Goal: Transaction & Acquisition: Purchase product/service

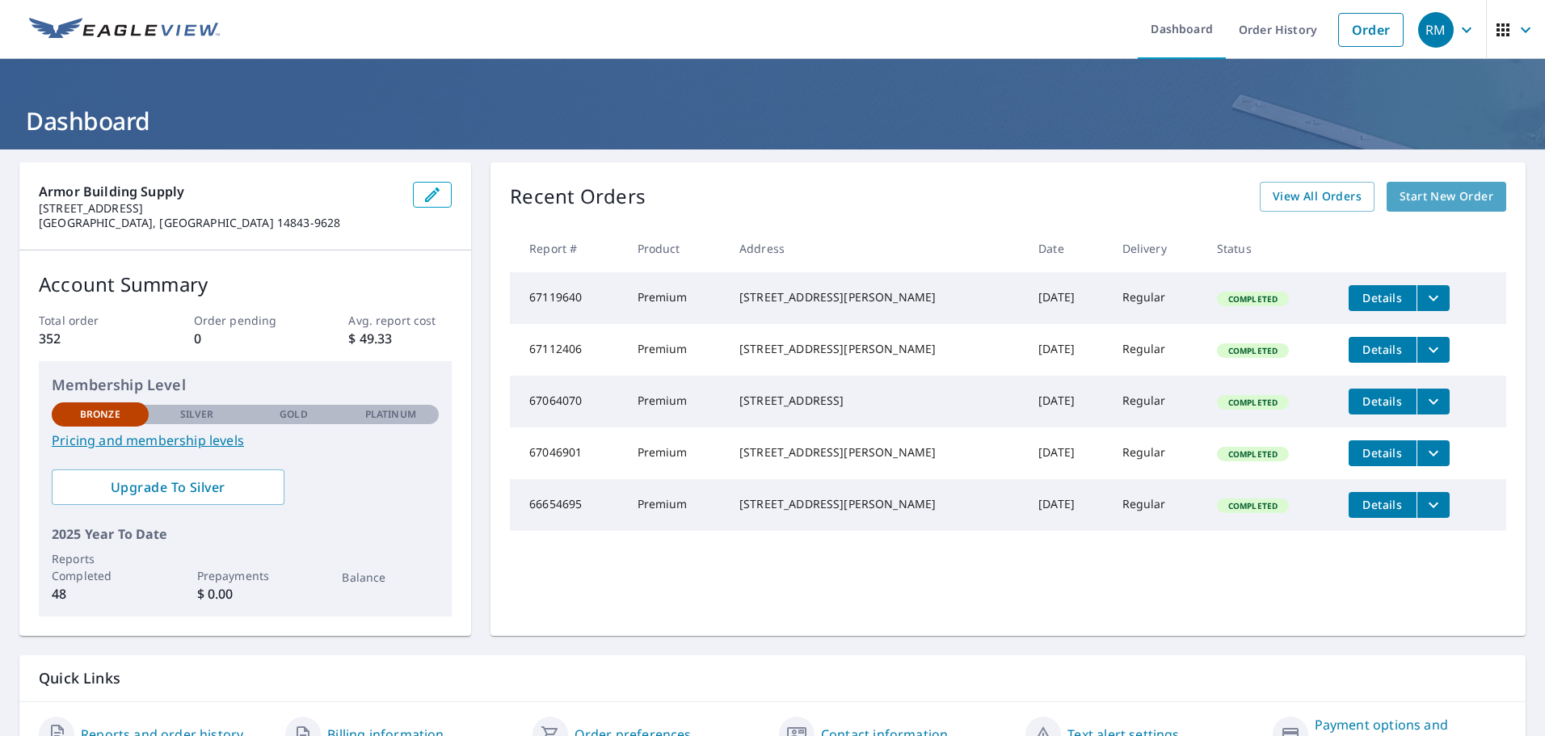
click at [1415, 197] on span "Start New Order" at bounding box center [1446, 197] width 94 height 20
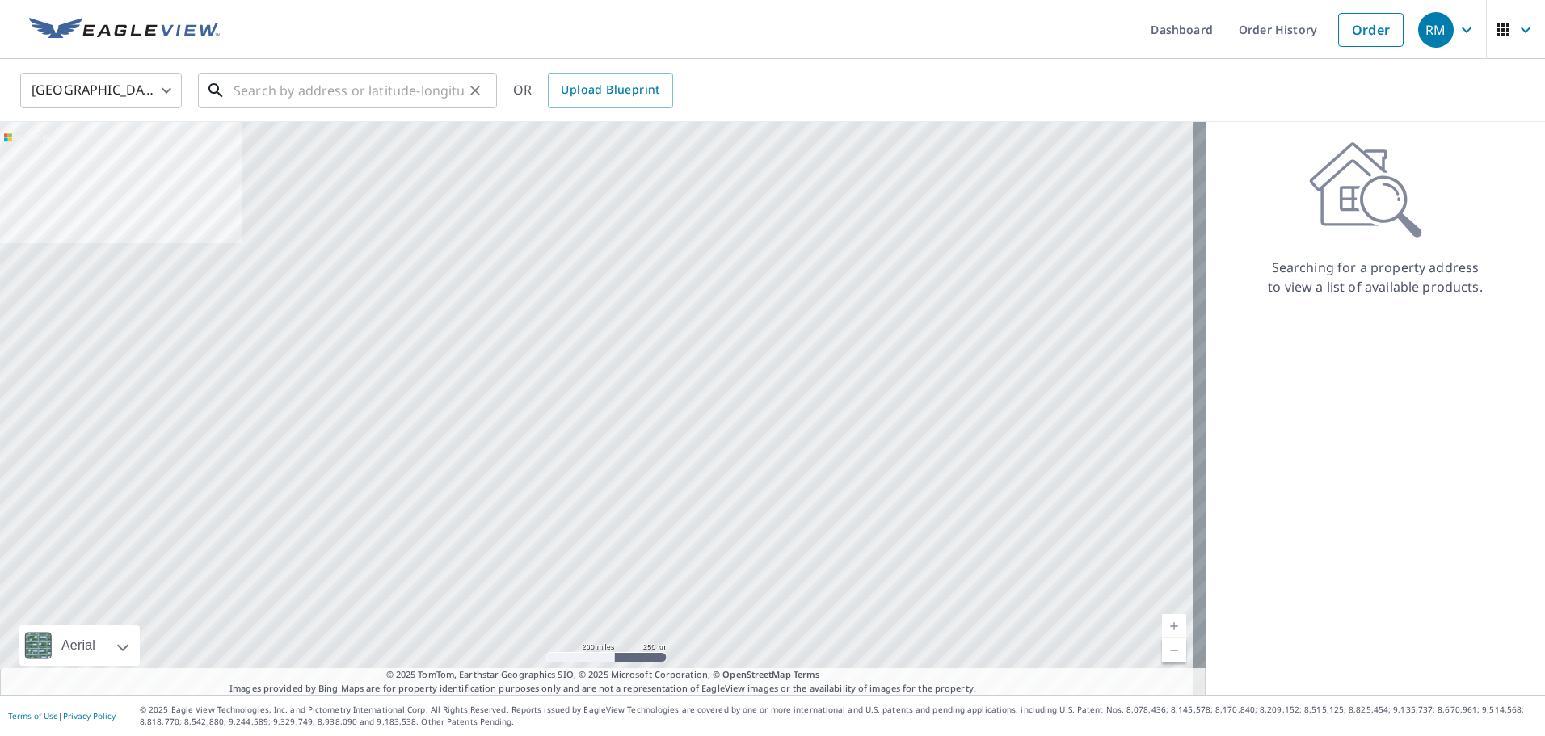
click at [389, 88] on input "text" at bounding box center [348, 90] width 230 height 45
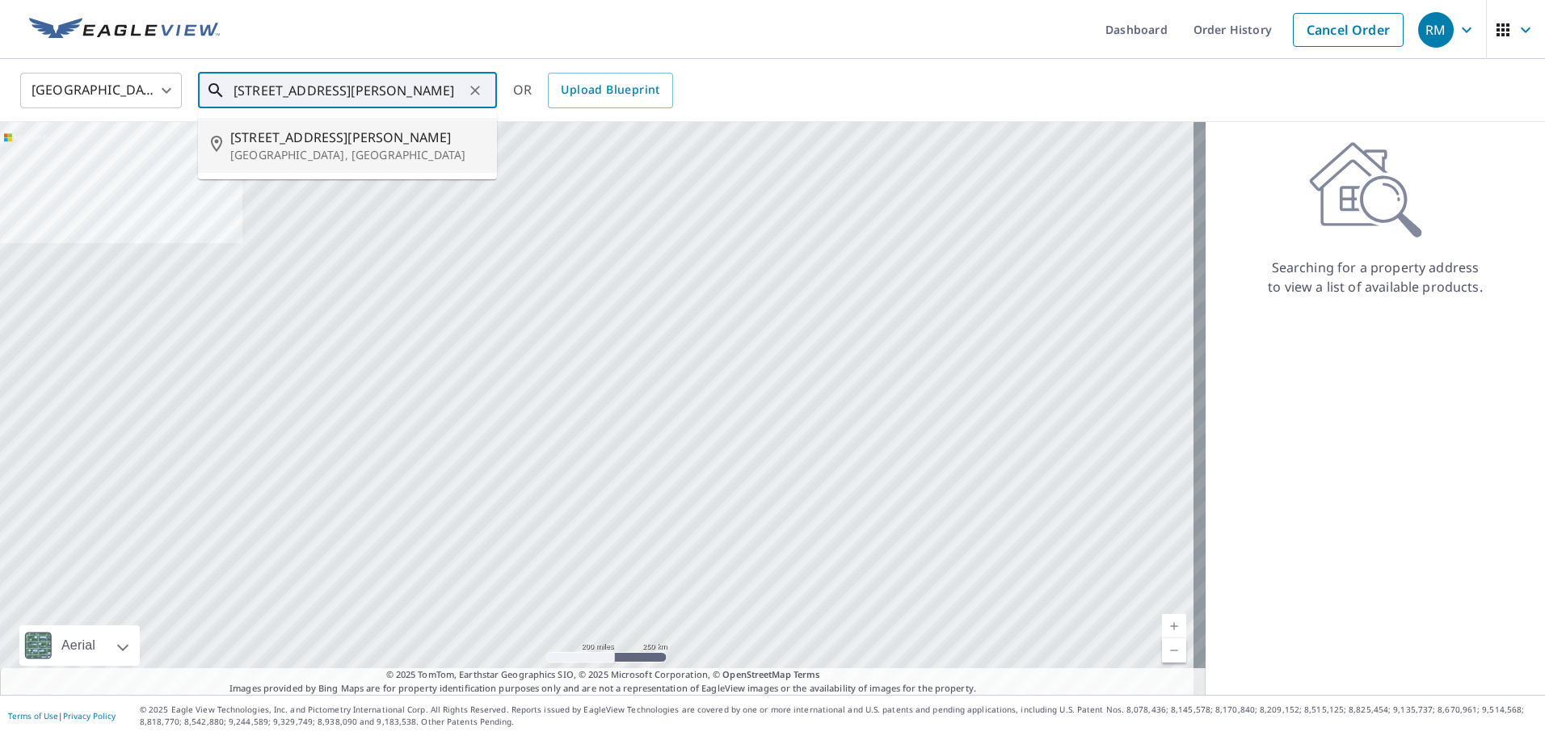
click at [282, 137] on span "[STREET_ADDRESS][PERSON_NAME]" at bounding box center [357, 137] width 254 height 19
type input "[STREET_ADDRESS][PERSON_NAME]"
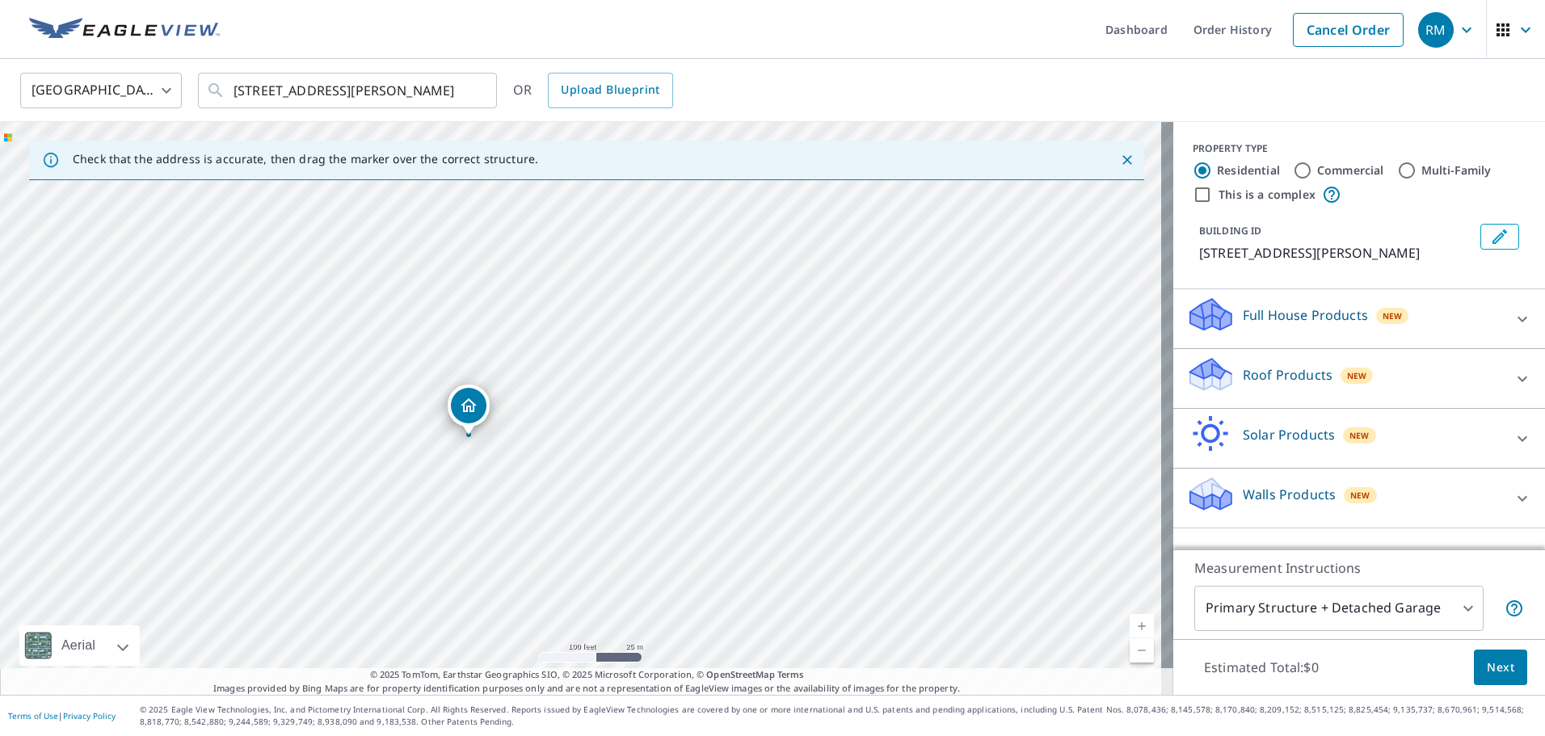
click at [1327, 385] on div "Roof Products New" at bounding box center [1344, 378] width 317 height 46
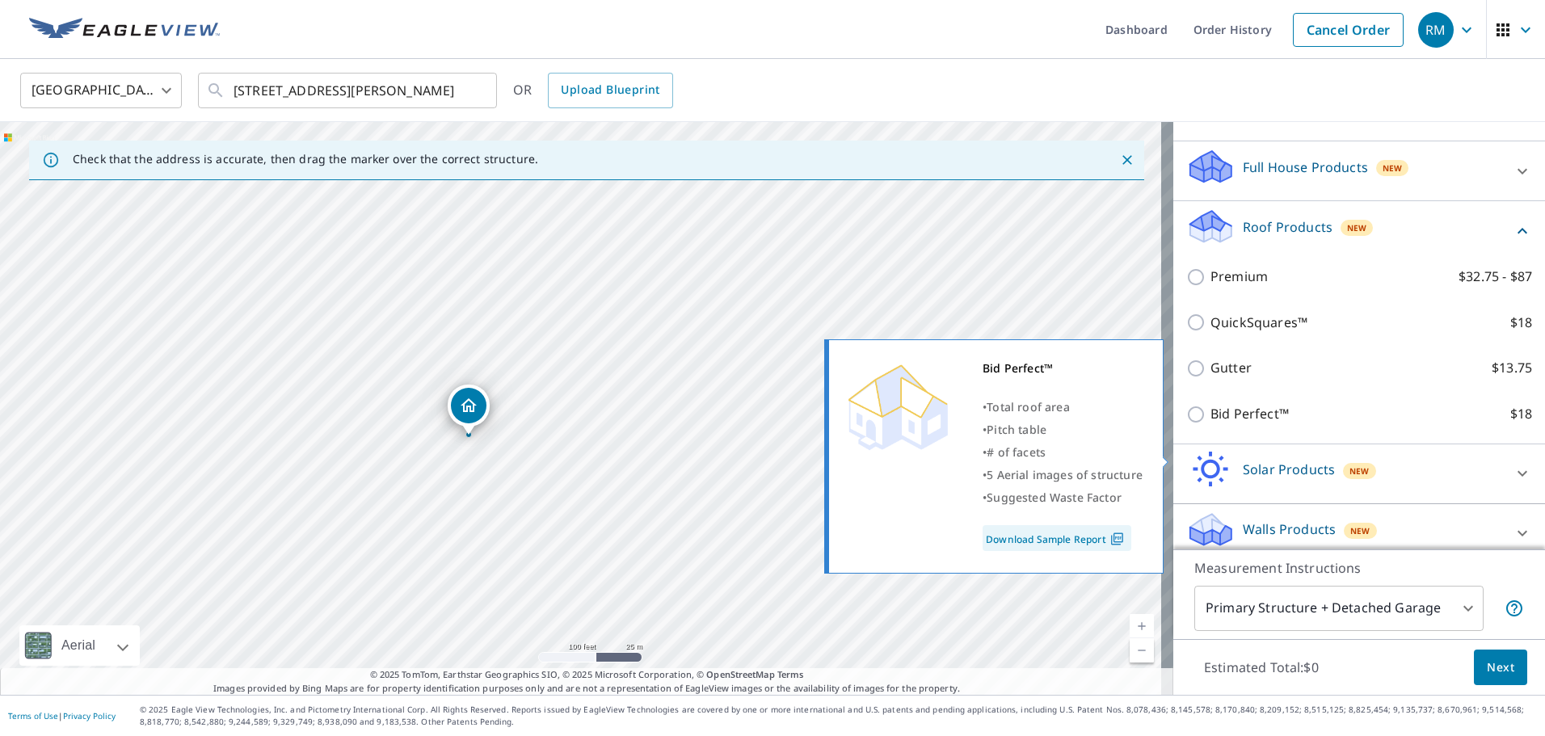
scroll to position [162, 0]
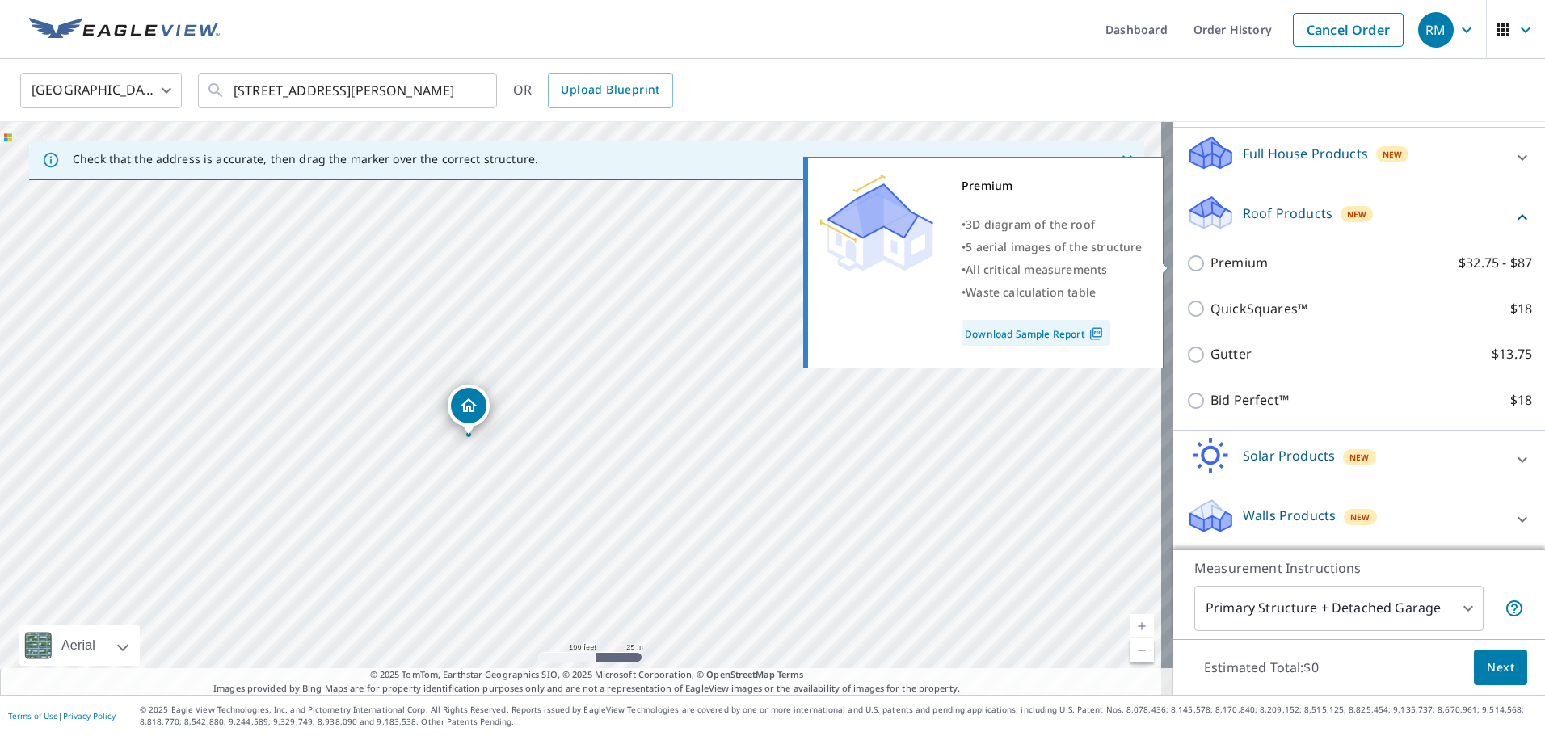
click at [1215, 263] on p "Premium" at bounding box center [1238, 263] width 57 height 20
click at [1210, 263] on input "Premium $32.75 - $87" at bounding box center [1198, 263] width 24 height 19
checkbox input "true"
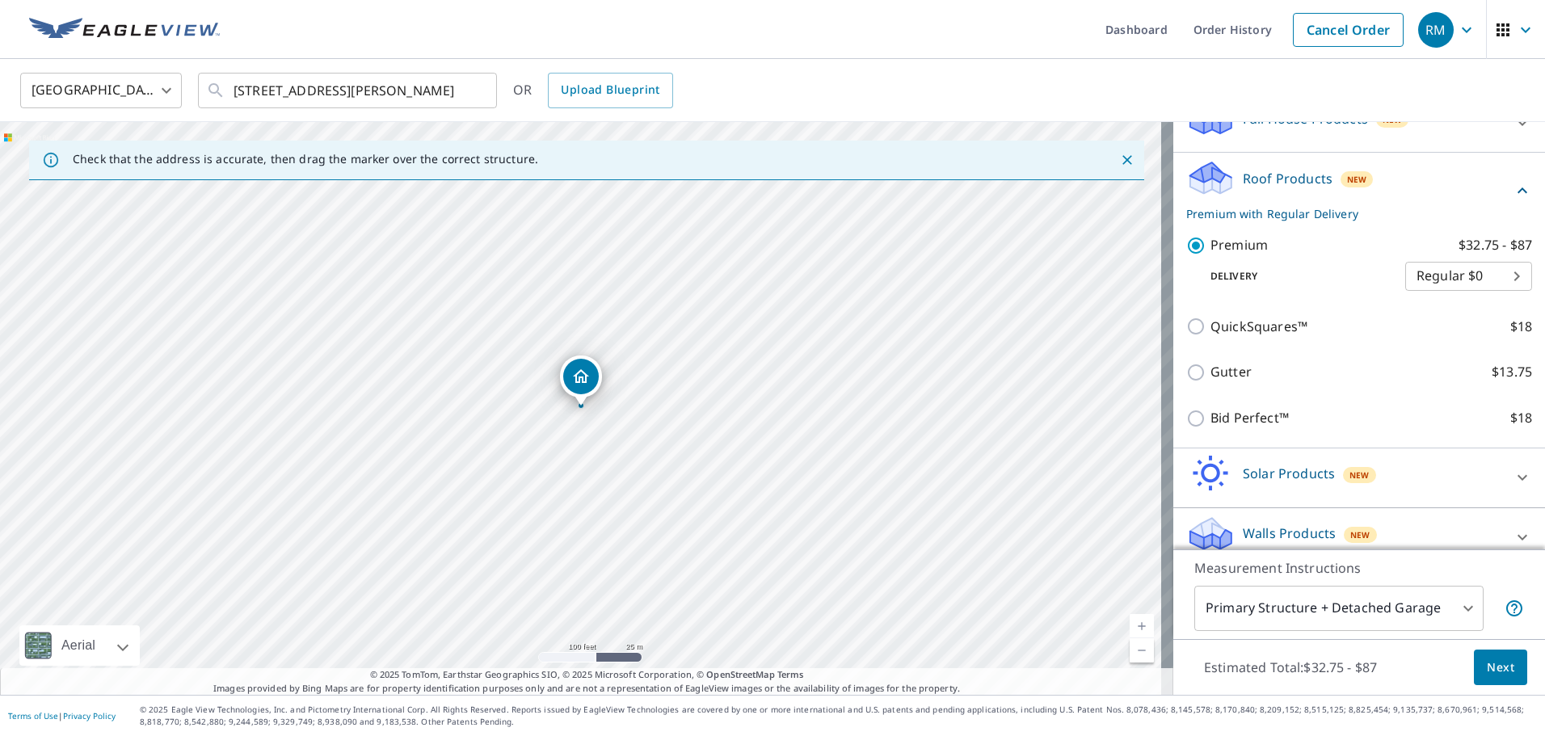
scroll to position [215, 0]
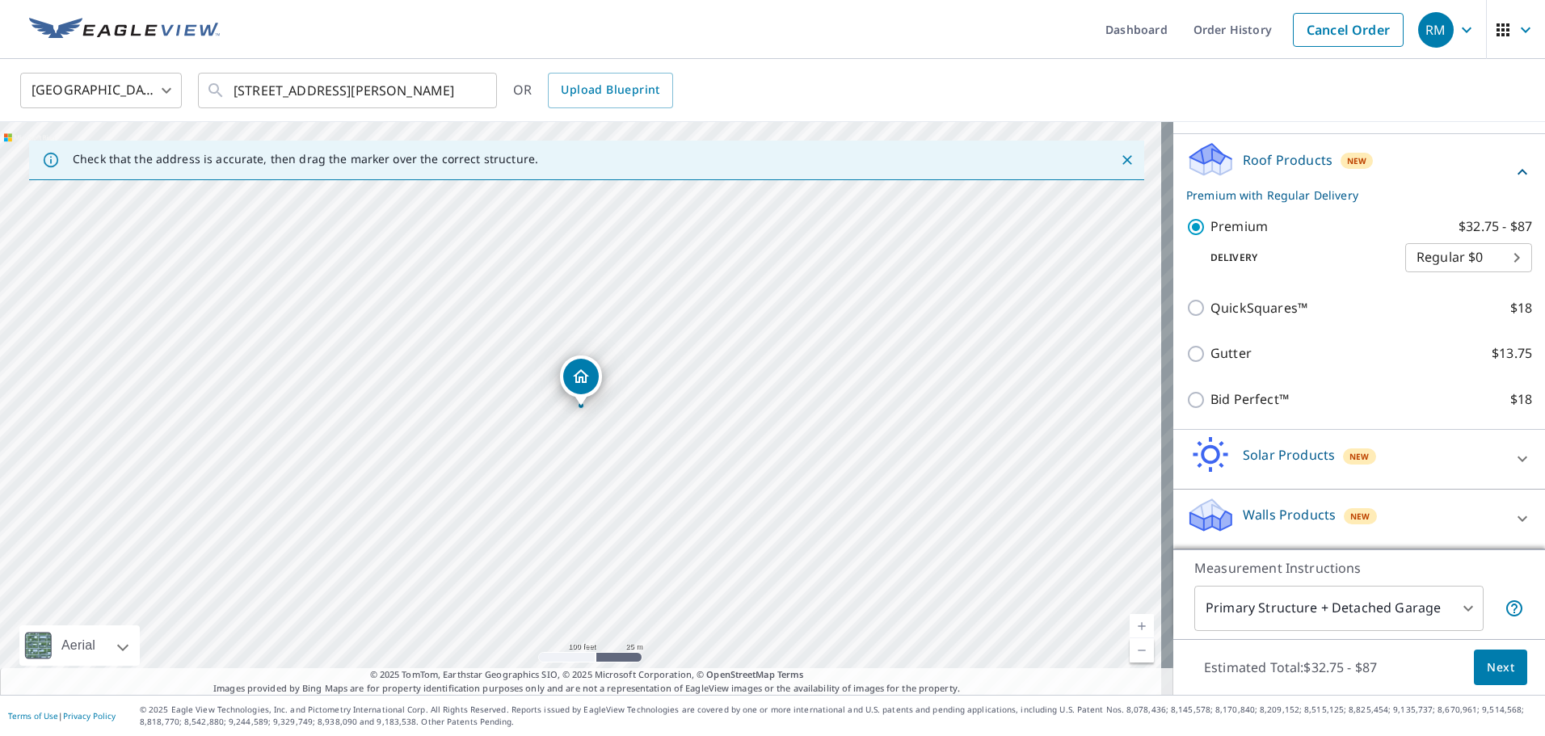
click at [1373, 624] on body "RM RM Dashboard Order History Cancel Order RM [GEOGRAPHIC_DATA] [GEOGRAPHIC_DAT…" at bounding box center [772, 368] width 1545 height 736
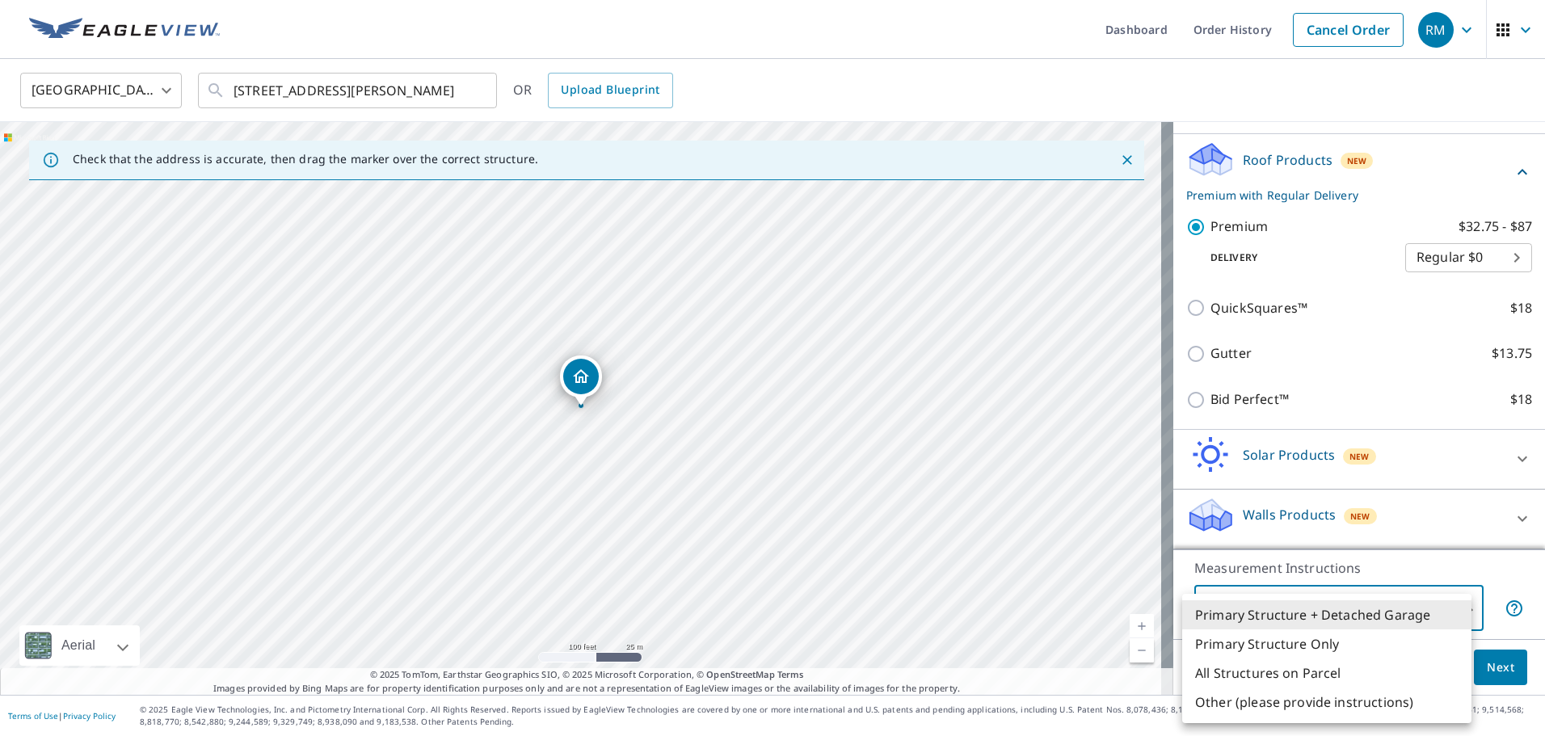
click at [1282, 648] on li "Primary Structure Only" at bounding box center [1326, 643] width 289 height 29
type input "2"
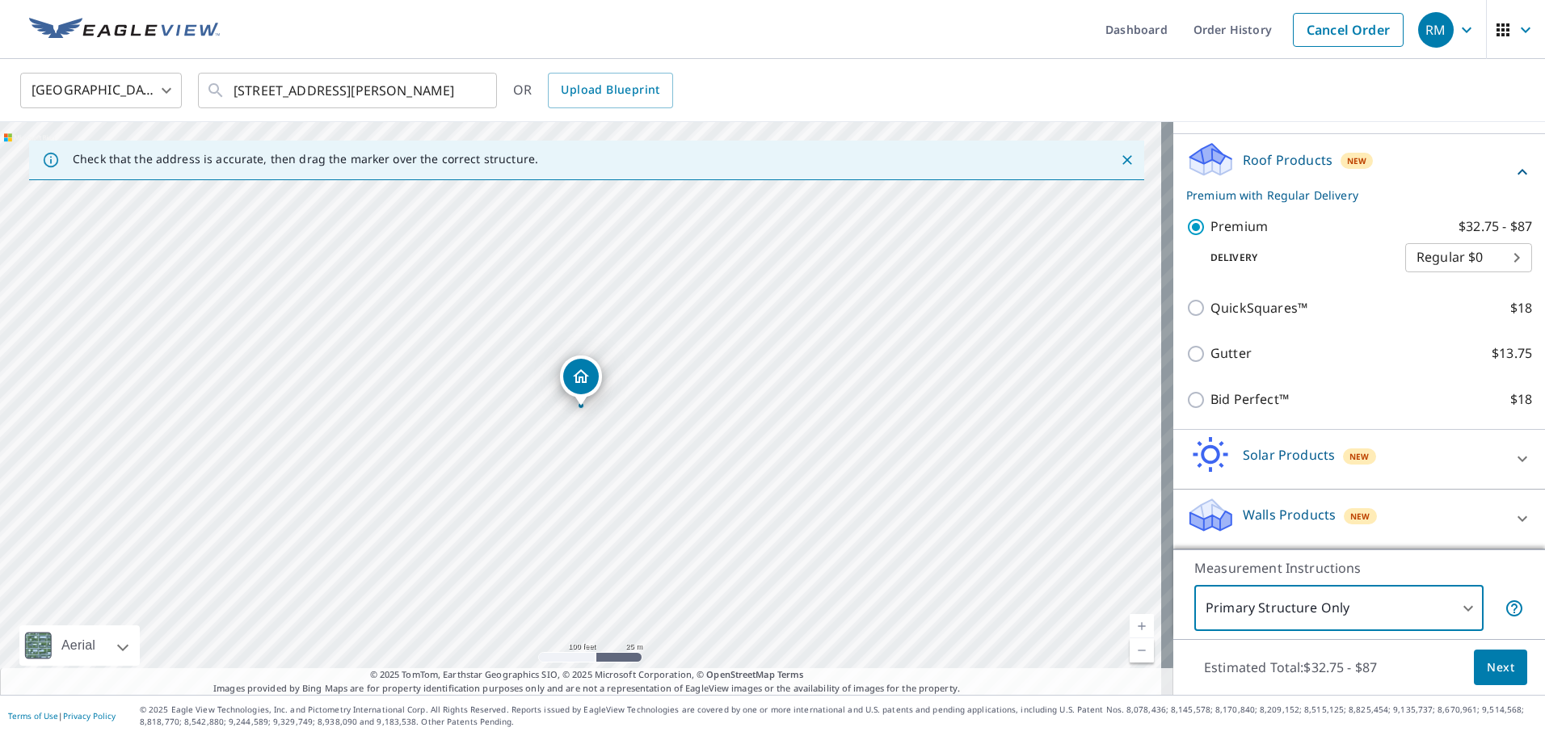
click at [1500, 665] on span "Next" at bounding box center [1500, 668] width 27 height 20
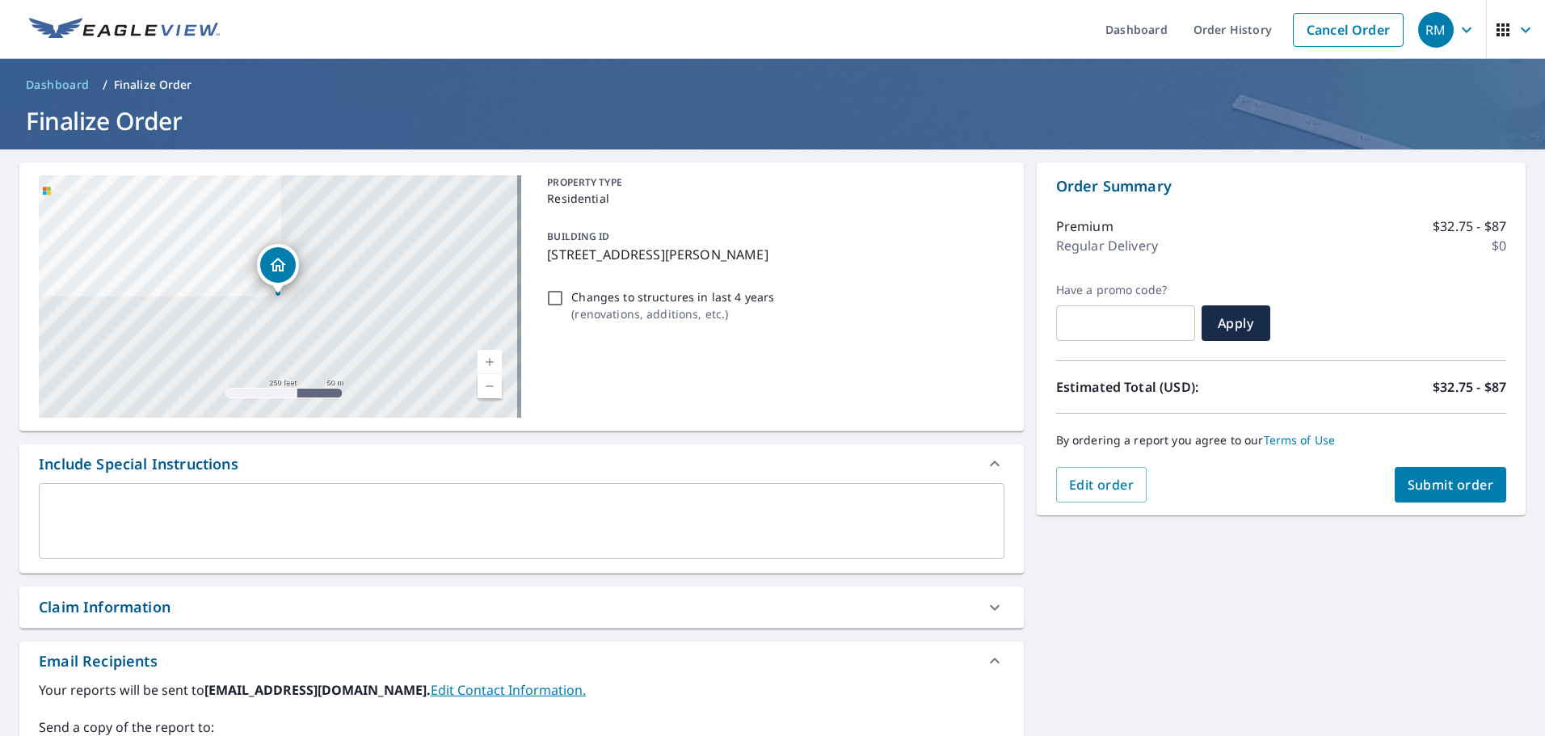
scroll to position [300, 0]
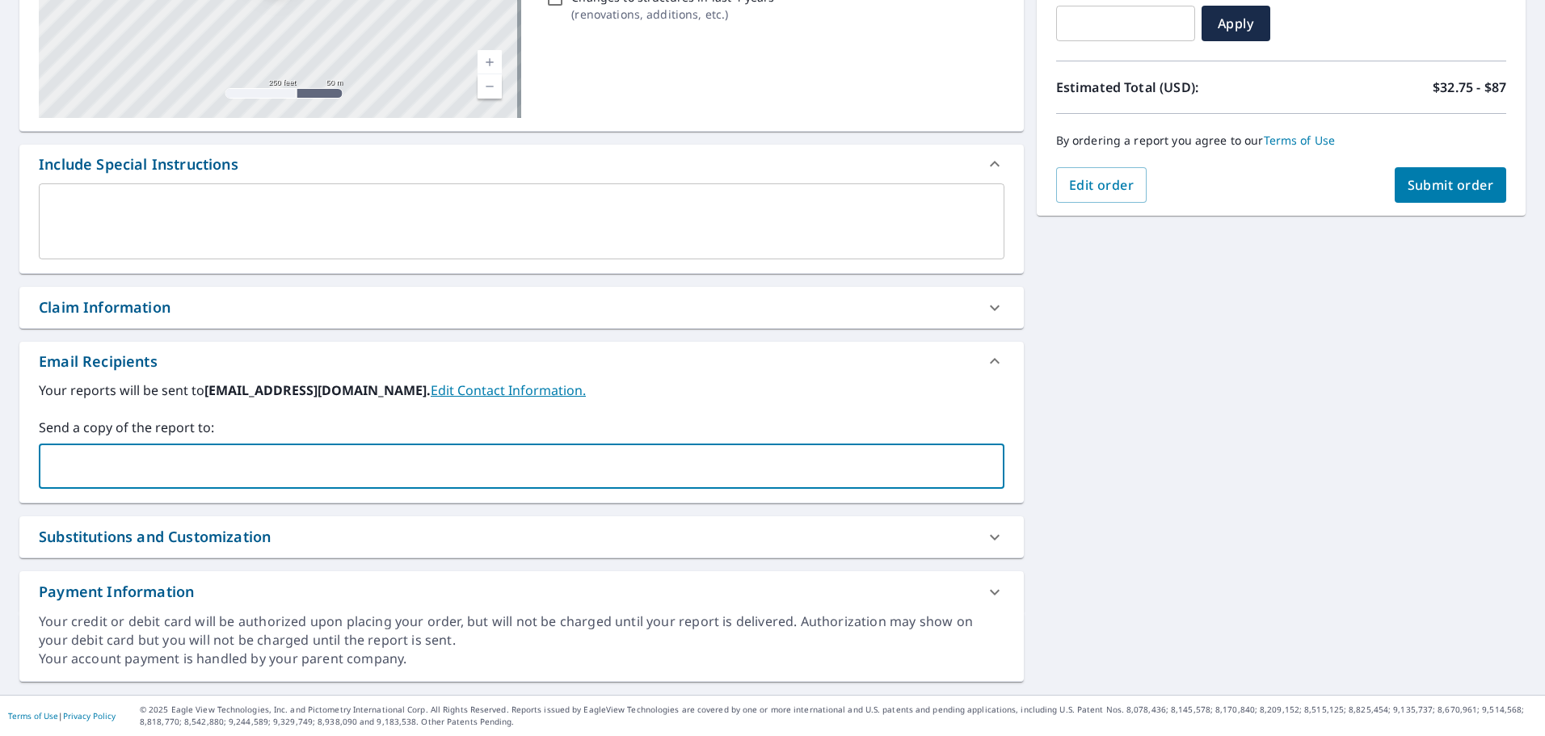
click at [280, 457] on input "text" at bounding box center [509, 466] width 927 height 31
type input "[EMAIL_ADDRESS][DOMAIN_NAME]"
click at [1418, 187] on span "Submit order" at bounding box center [1450, 185] width 86 height 18
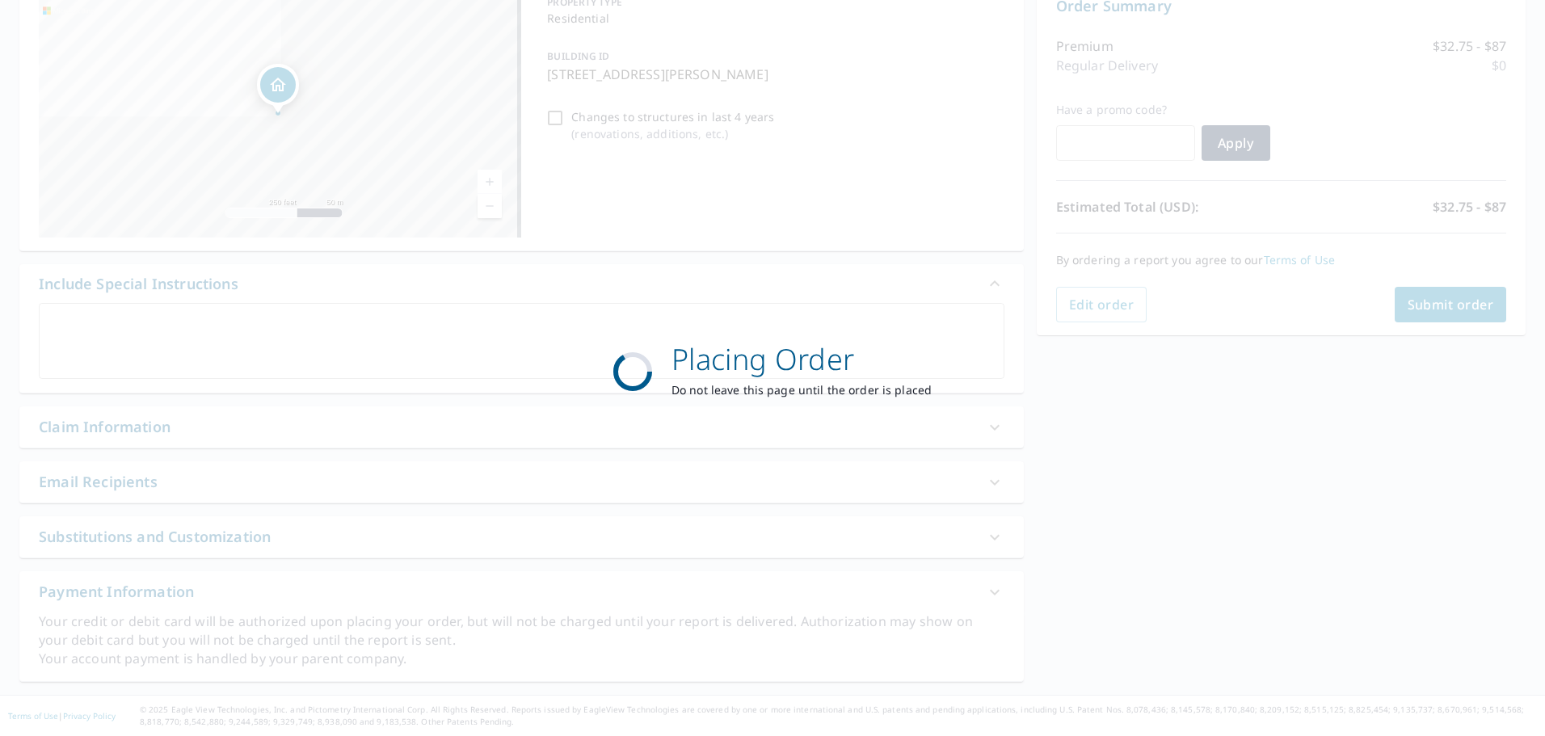
scroll to position [180, 0]
